Goal: Obtain resource: Download file/media

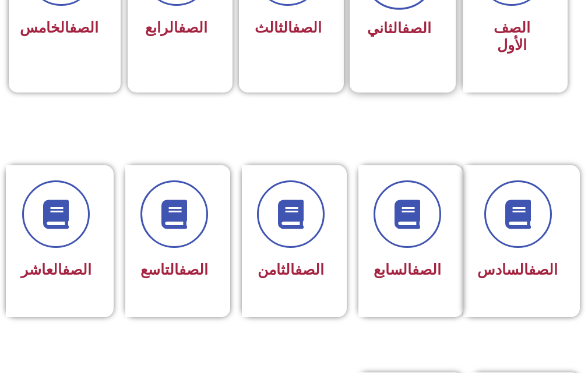
scroll to position [233, 0]
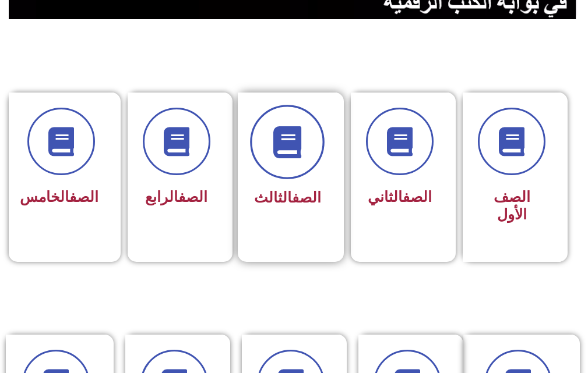
click at [293, 154] on icon at bounding box center [287, 142] width 32 height 32
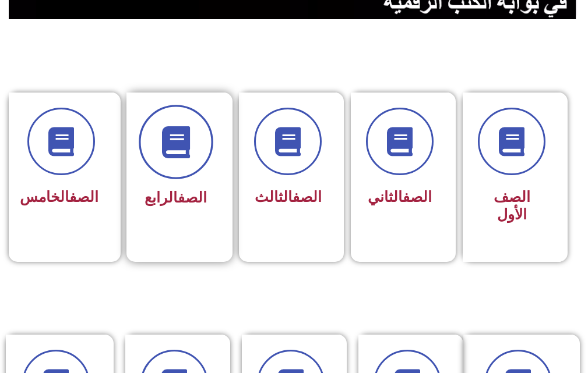
click at [165, 168] on span at bounding box center [176, 142] width 75 height 75
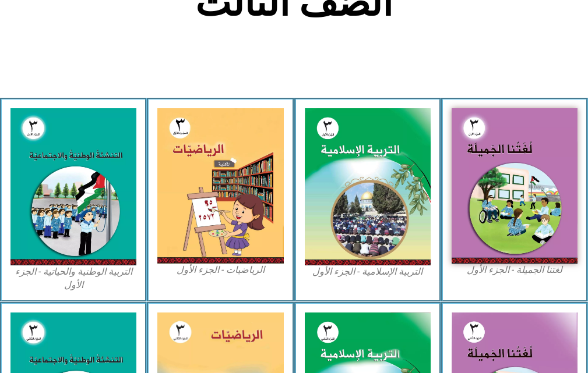
scroll to position [349, 0]
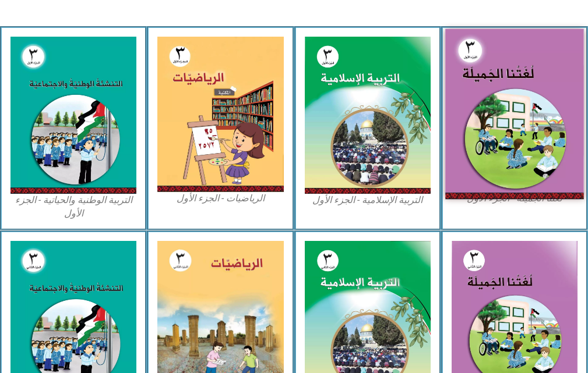
click at [506, 77] on img at bounding box center [514, 114] width 139 height 171
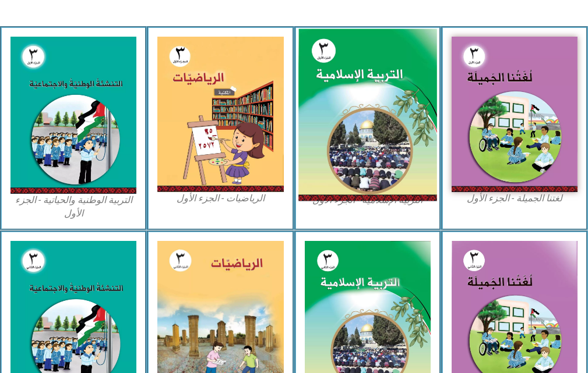
click at [351, 94] on img at bounding box center [367, 115] width 139 height 172
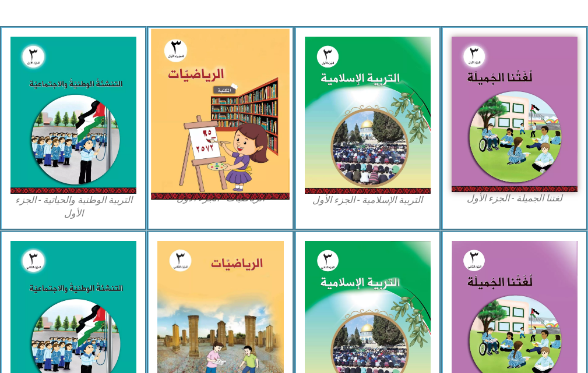
click at [214, 137] on img at bounding box center [220, 114] width 139 height 171
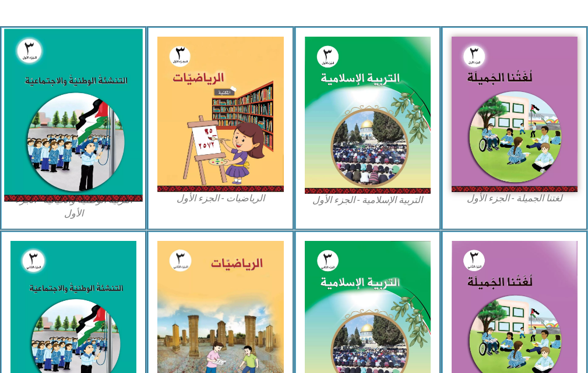
click at [14, 112] on img at bounding box center [73, 115] width 139 height 173
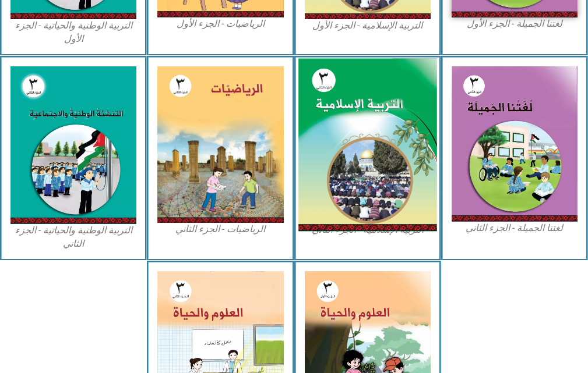
scroll to position [641, 0]
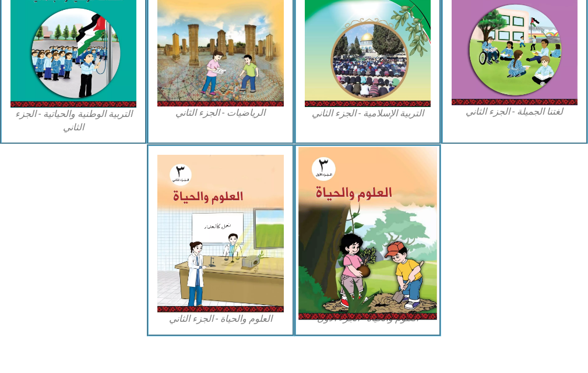
click at [367, 214] on img at bounding box center [367, 233] width 139 height 173
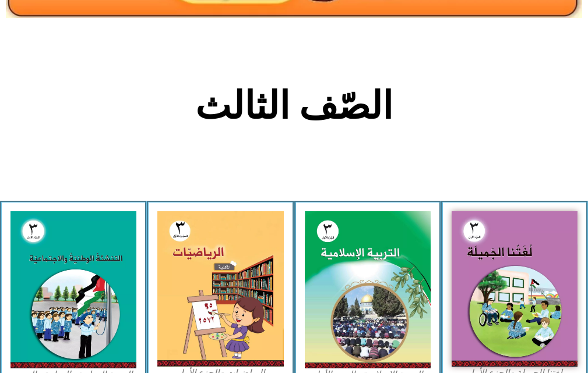
scroll to position [0, 0]
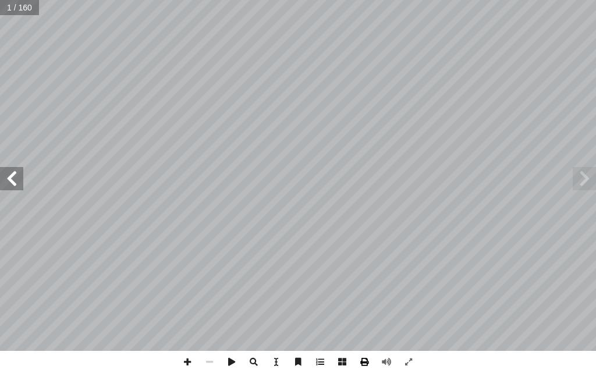
click at [369, 359] on span at bounding box center [364, 362] width 22 height 22
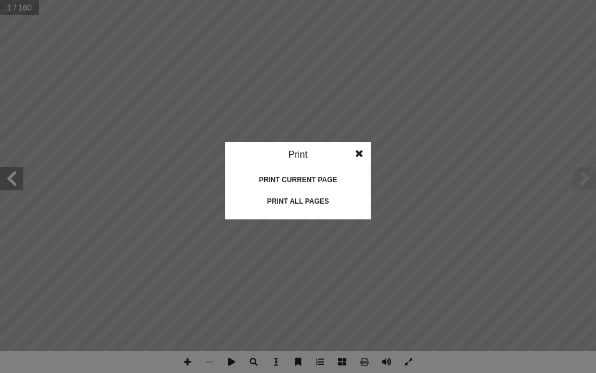
click at [304, 191] on idv "Print Print current page Print left page Print right page Print all pages" at bounding box center [298, 180] width 146 height 77
click at [304, 200] on div "Print all pages" at bounding box center [298, 201] width 116 height 19
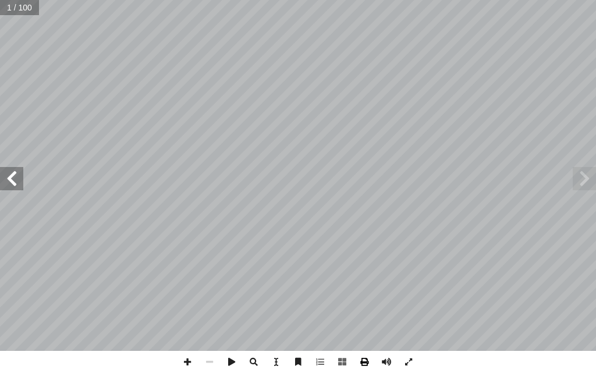
click at [365, 362] on span at bounding box center [364, 362] width 22 height 22
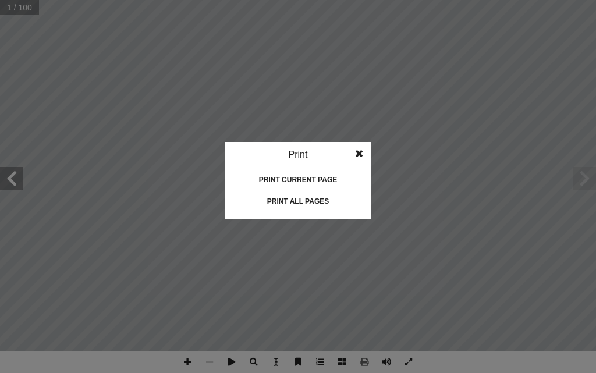
click at [303, 201] on div "Print all pages" at bounding box center [298, 201] width 116 height 19
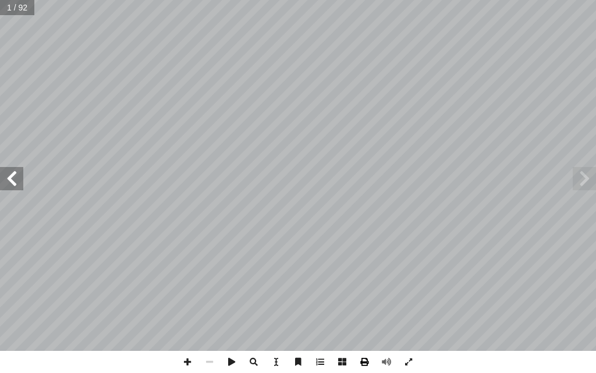
click at [362, 363] on span at bounding box center [364, 362] width 22 height 22
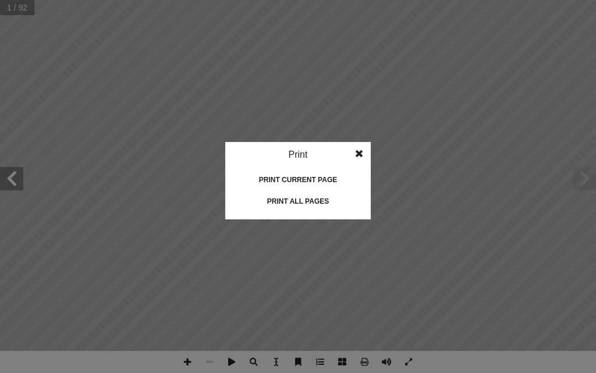
click at [292, 203] on div "Print all pages" at bounding box center [298, 201] width 116 height 19
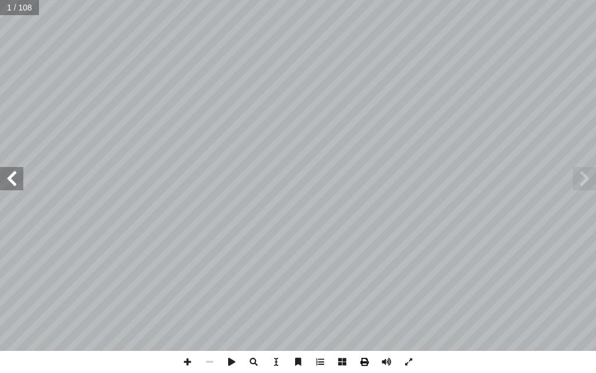
click at [366, 361] on span at bounding box center [364, 362] width 22 height 22
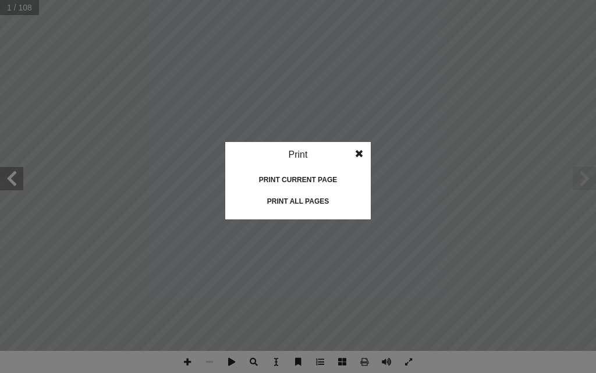
click at [316, 200] on div "Print all pages" at bounding box center [298, 201] width 116 height 19
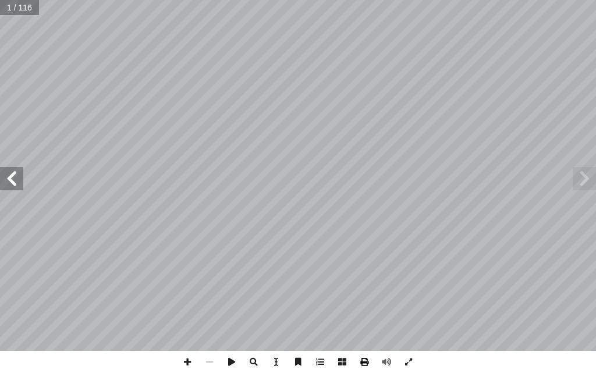
click at [365, 366] on span at bounding box center [364, 362] width 22 height 22
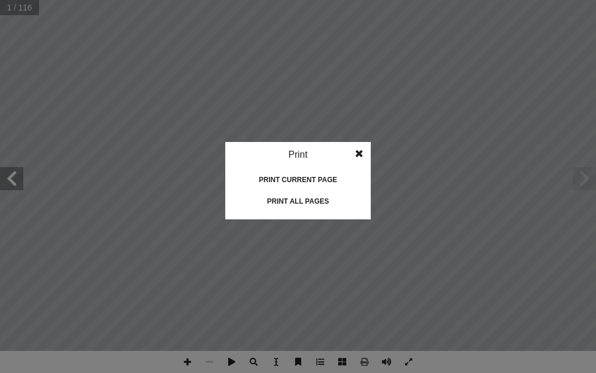
click at [310, 199] on div "Print all pages" at bounding box center [298, 201] width 116 height 19
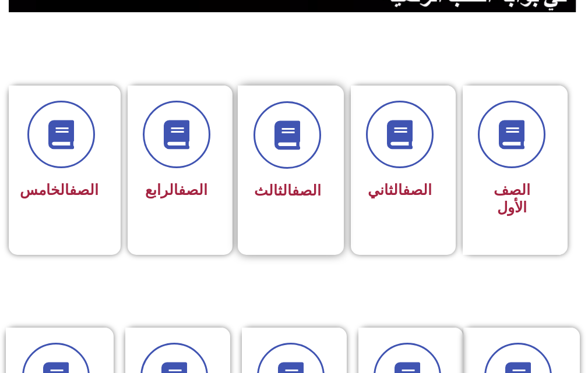
scroll to position [349, 0]
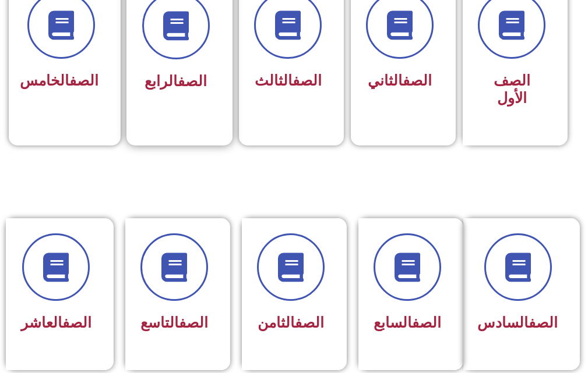
click at [168, 84] on span "الصف الرابع" at bounding box center [175, 81] width 62 height 17
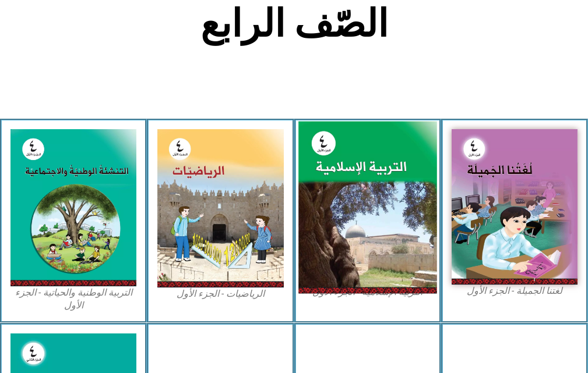
scroll to position [349, 0]
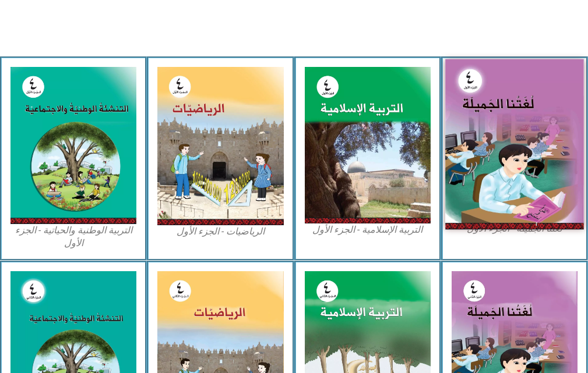
click at [491, 136] on img at bounding box center [514, 144] width 139 height 171
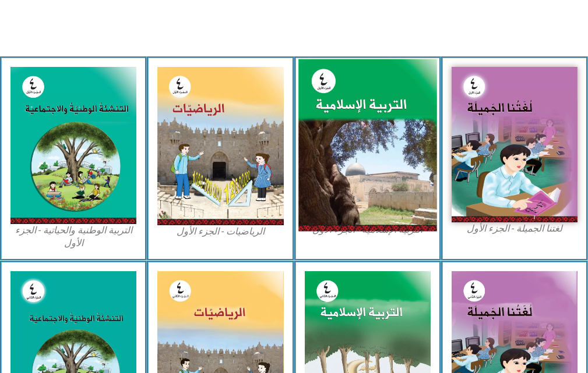
click at [394, 135] on img at bounding box center [367, 145] width 139 height 172
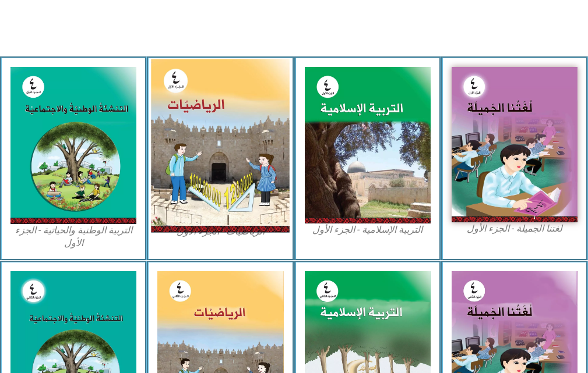
click at [220, 123] on img at bounding box center [220, 146] width 139 height 174
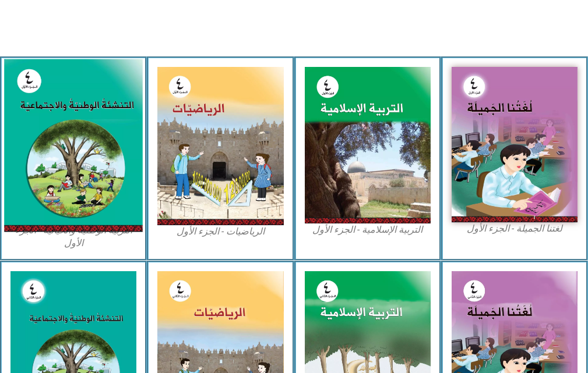
click at [102, 110] on img at bounding box center [73, 145] width 139 height 173
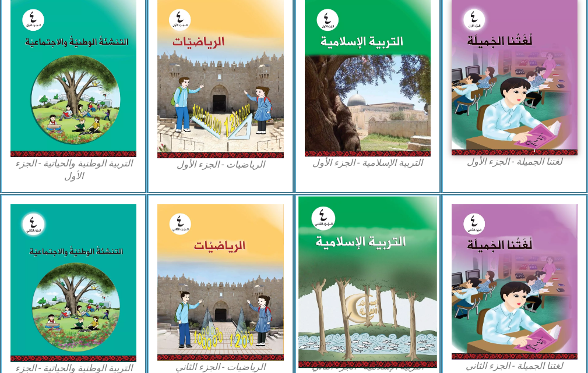
scroll to position [582, 0]
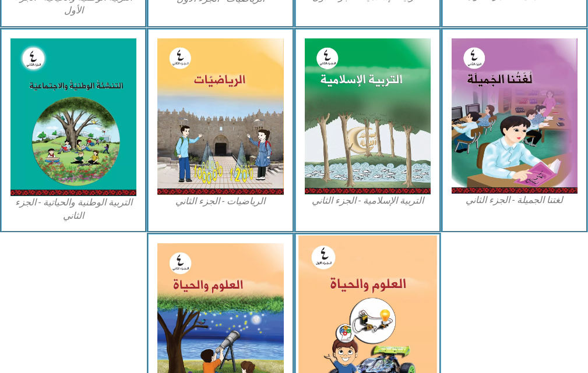
click at [368, 279] on img at bounding box center [367, 322] width 139 height 172
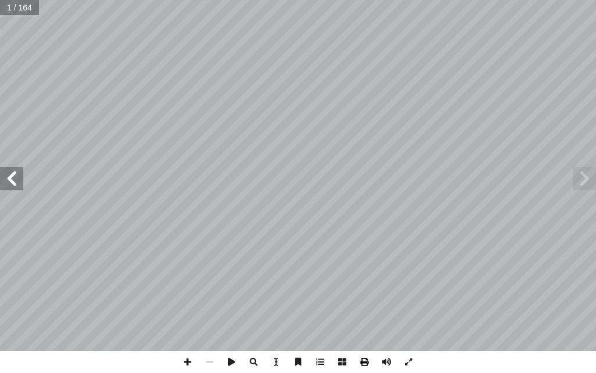
click at [365, 365] on span at bounding box center [364, 362] width 22 height 22
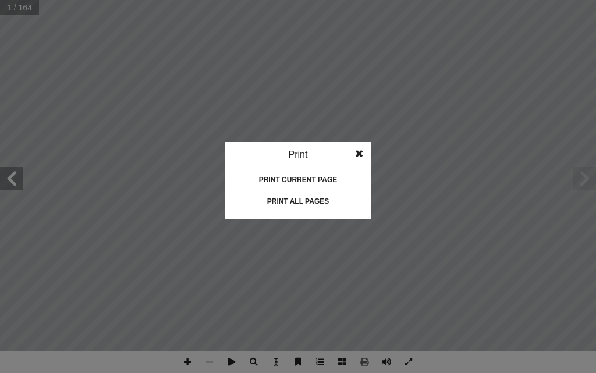
click at [283, 201] on div "Print all pages" at bounding box center [298, 201] width 116 height 19
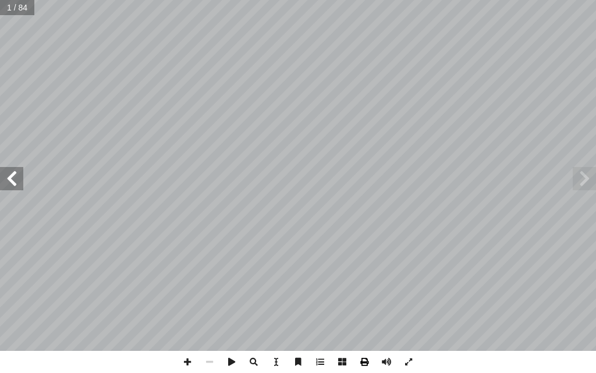
click at [363, 360] on span at bounding box center [364, 362] width 22 height 22
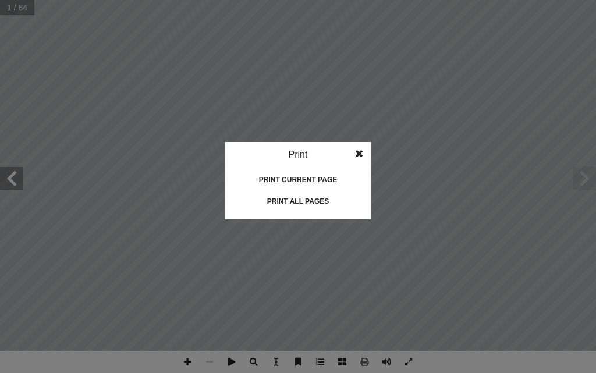
click at [288, 196] on div "Print all pages" at bounding box center [298, 201] width 116 height 19
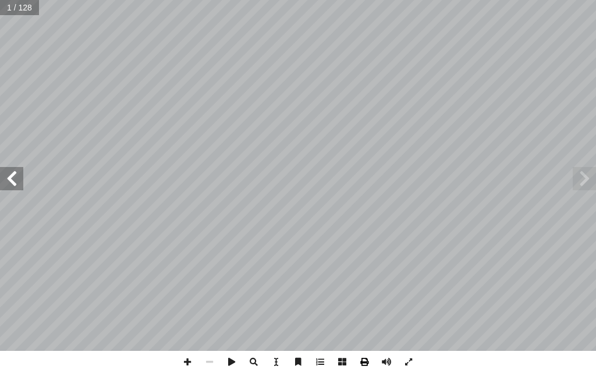
click at [366, 362] on span at bounding box center [364, 362] width 22 height 22
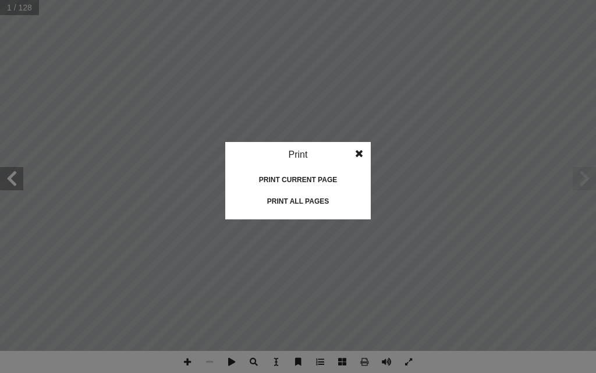
click at [303, 203] on div "Print all pages" at bounding box center [298, 201] width 116 height 19
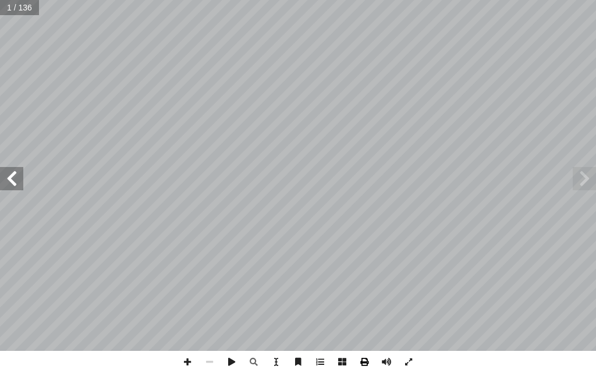
click at [370, 363] on span at bounding box center [364, 362] width 22 height 22
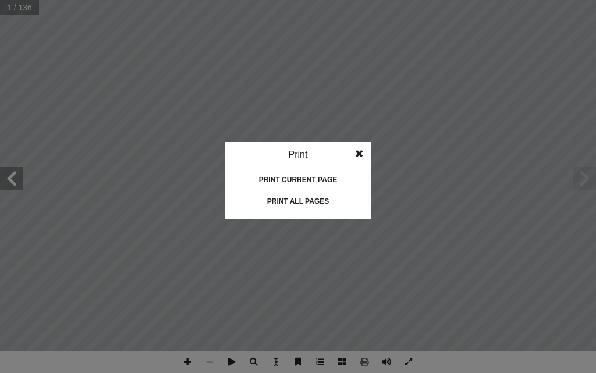
click at [303, 204] on div "Print all pages" at bounding box center [298, 201] width 116 height 19
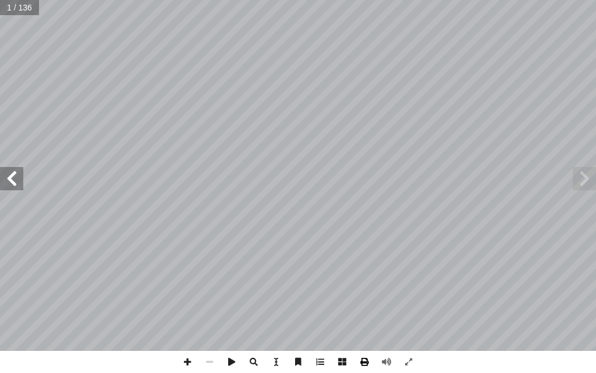
click at [365, 365] on span at bounding box center [364, 362] width 22 height 22
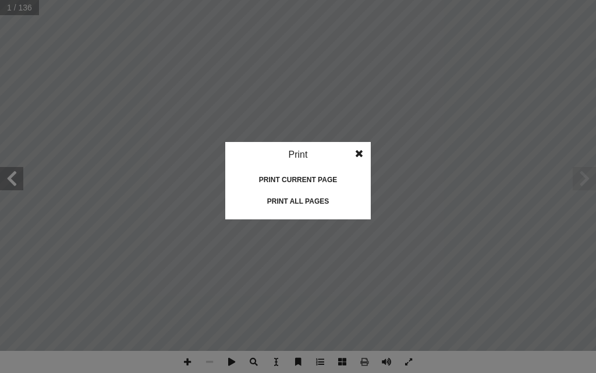
click at [307, 203] on div "Print all pages" at bounding box center [298, 201] width 116 height 19
